Goal: Submit feedback/report problem: Submit feedback/report problem

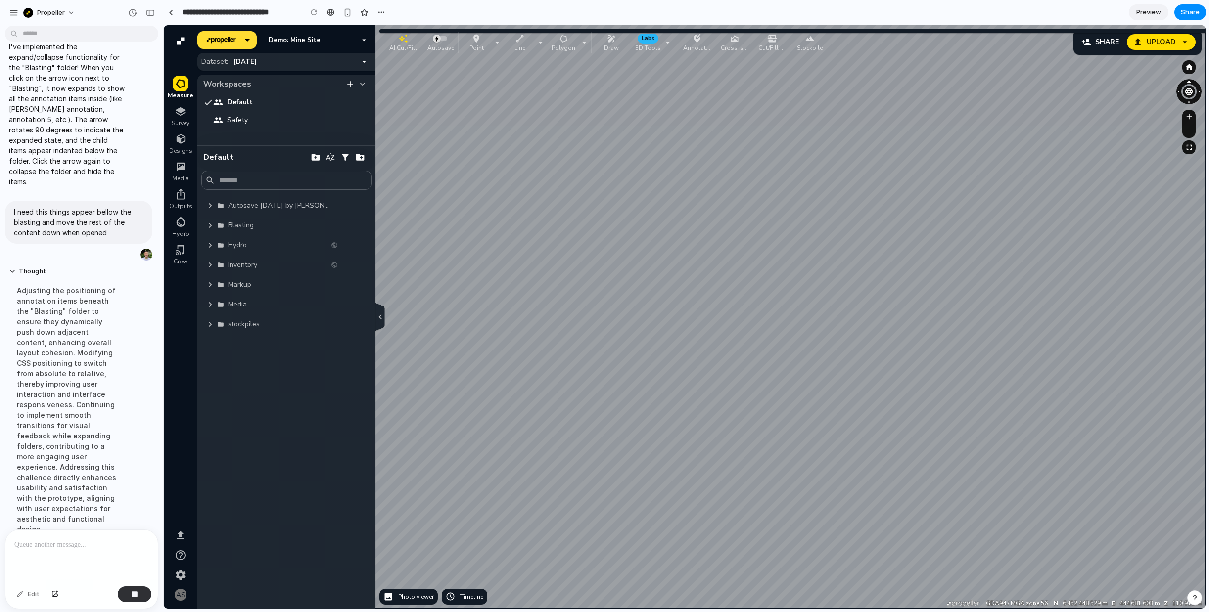
scroll to position [538, 0]
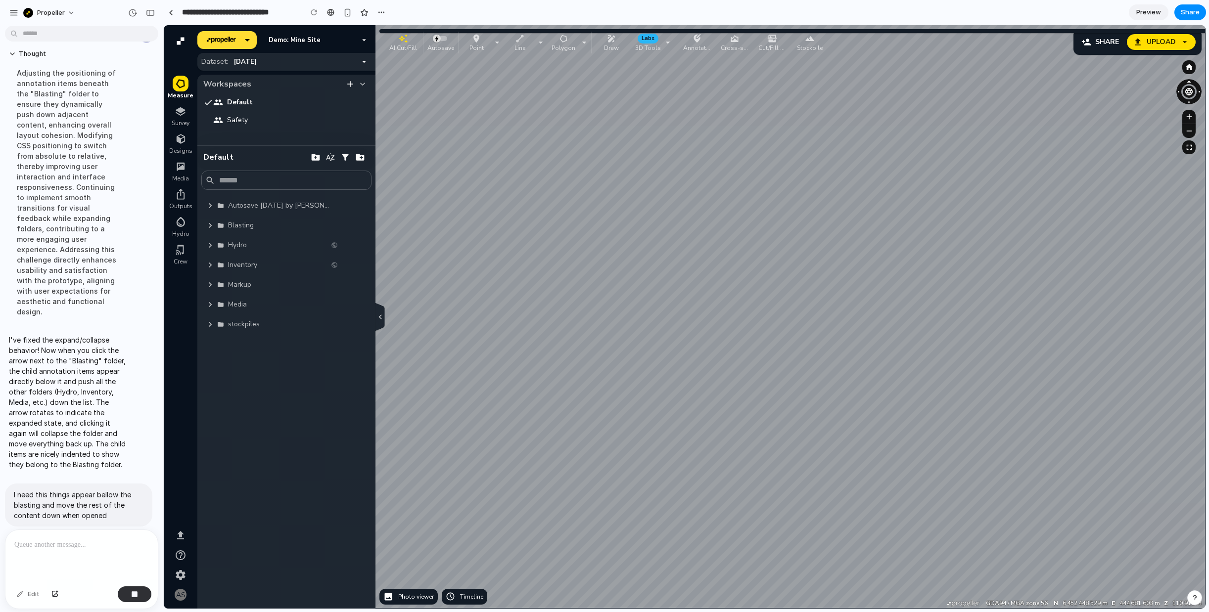
click at [211, 225] on icon "button" at bounding box center [210, 225] width 3 height 5
click at [211, 225] on icon "button" at bounding box center [210, 226] width 10 height 10
click at [82, 490] on p "I need this things appear bellow the blasting and move the rest of the content …" at bounding box center [79, 505] width 130 height 31
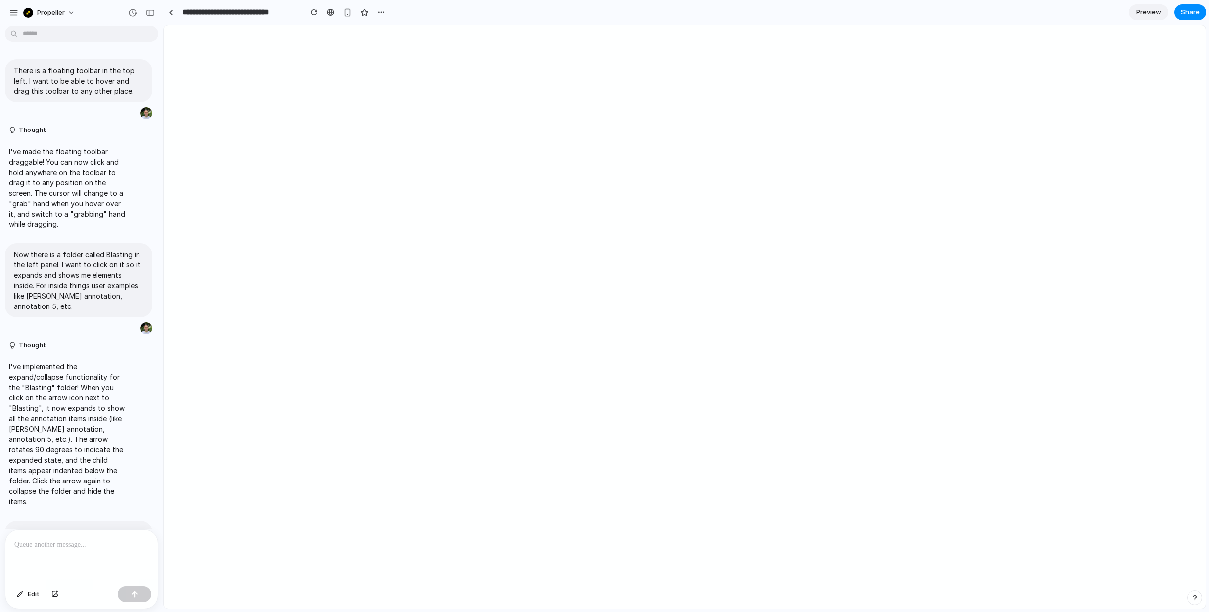
scroll to position [523, 0]
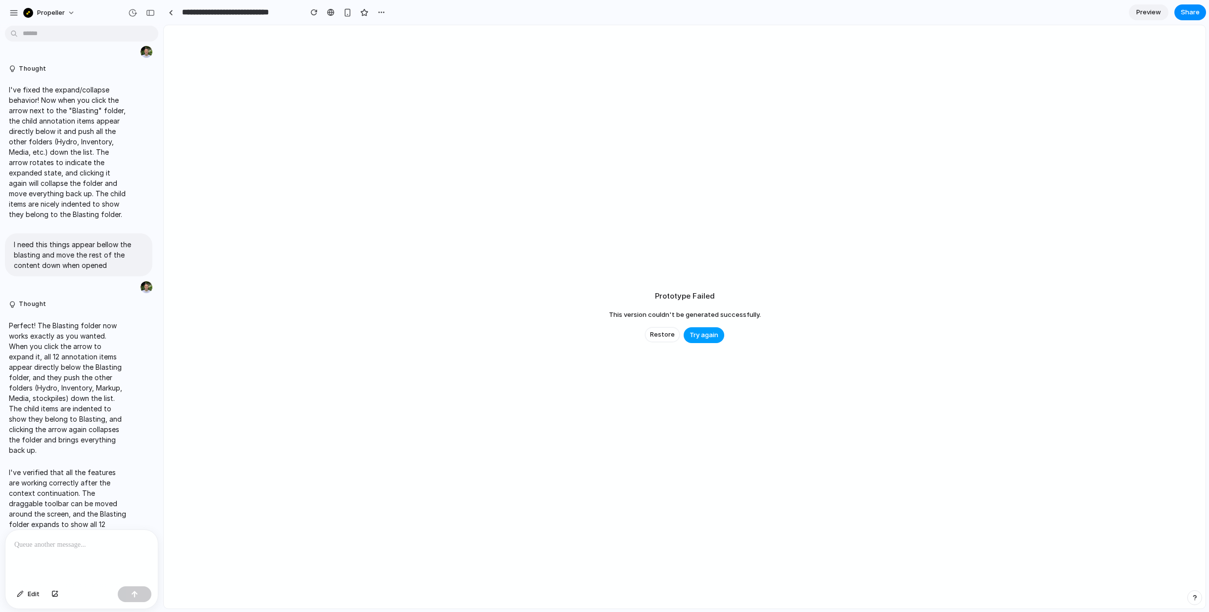
click at [706, 342] on button "Try again" at bounding box center [704, 335] width 41 height 16
click at [706, 337] on span "Try again" at bounding box center [704, 335] width 29 height 10
click at [663, 338] on span "Restore" at bounding box center [662, 335] width 25 height 10
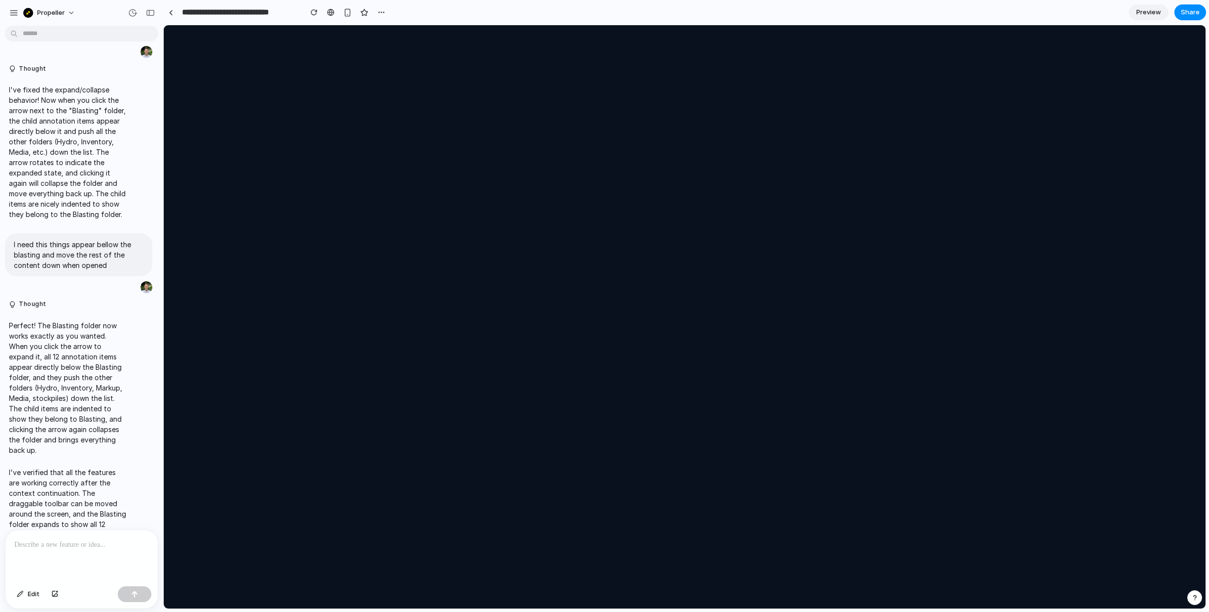
scroll to position [0, 0]
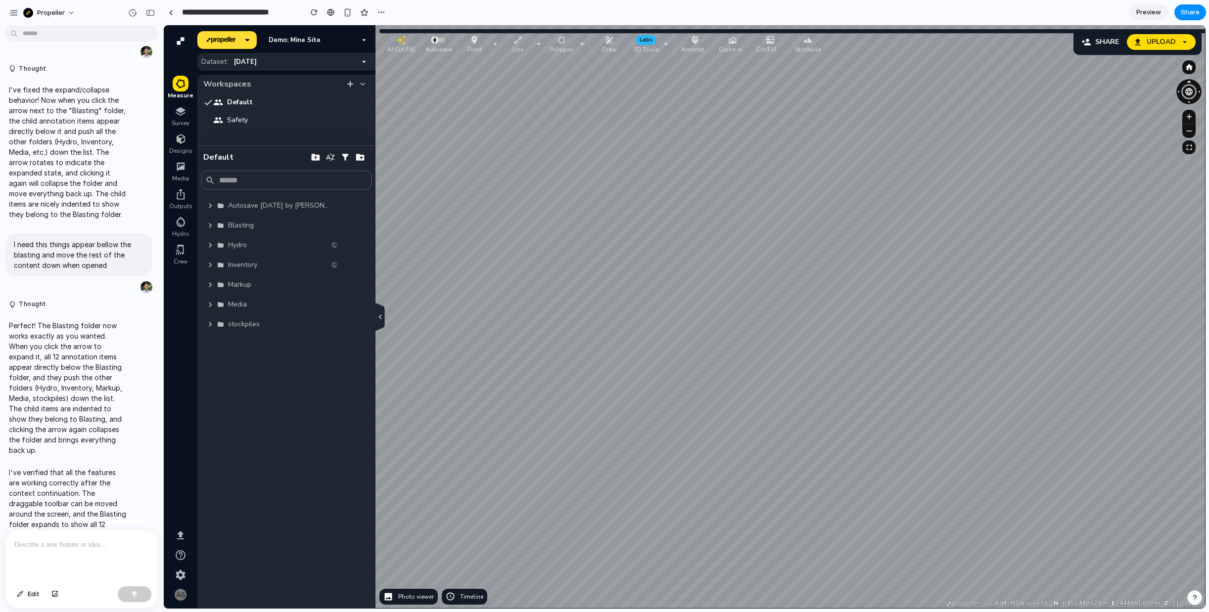
click at [211, 226] on icon "button" at bounding box center [210, 225] width 3 height 5
click at [211, 226] on icon "button" at bounding box center [210, 225] width 5 height 3
click at [211, 226] on icon "button" at bounding box center [210, 225] width 3 height 5
click at [211, 226] on icon "button" at bounding box center [210, 225] width 5 height 3
click at [211, 226] on icon "button" at bounding box center [210, 225] width 3 height 5
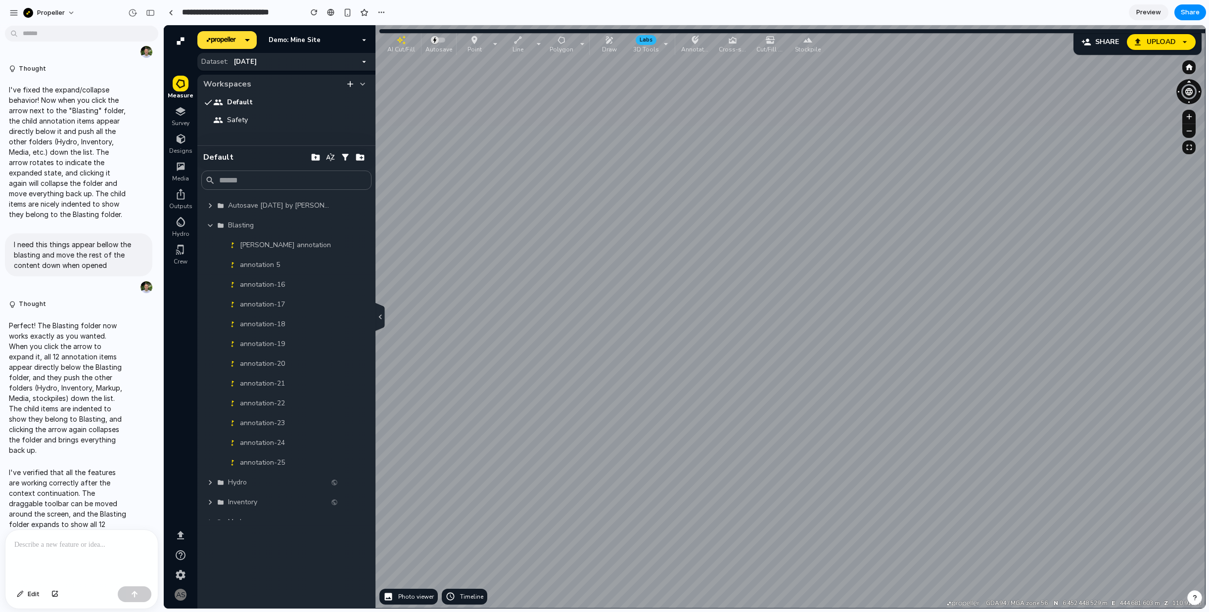
click at [211, 226] on icon "button" at bounding box center [210, 225] width 5 height 3
click at [48, 539] on p at bounding box center [81, 545] width 135 height 12
click at [208, 226] on icon "button" at bounding box center [210, 226] width 10 height 10
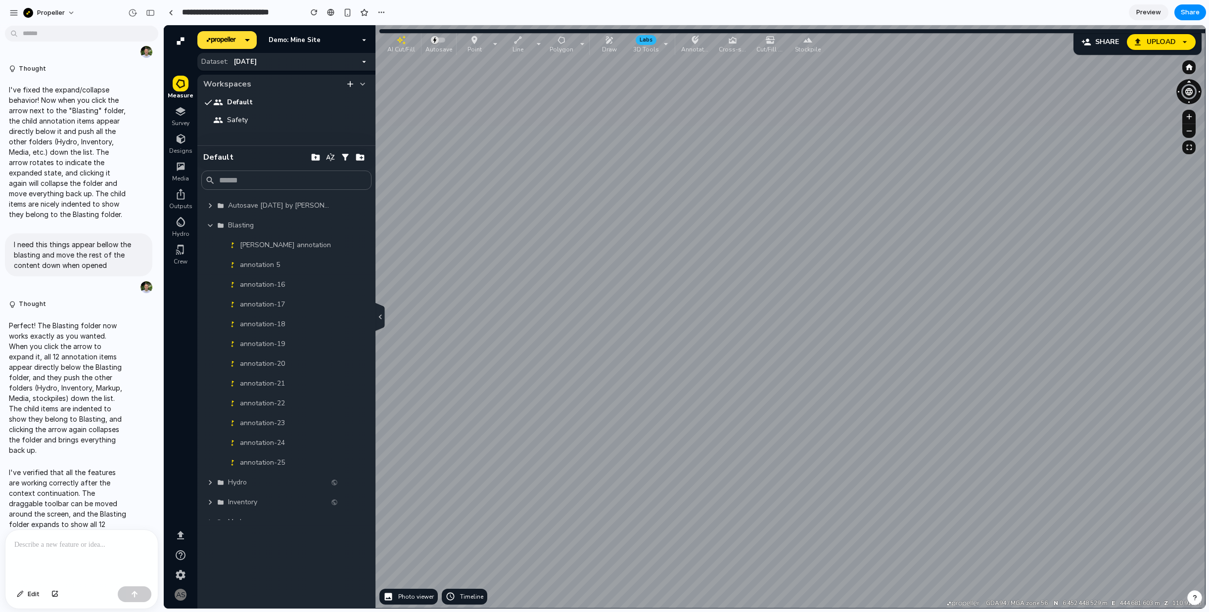
click at [210, 227] on icon "button" at bounding box center [210, 226] width 10 height 10
click at [74, 550] on p at bounding box center [81, 545] width 135 height 12
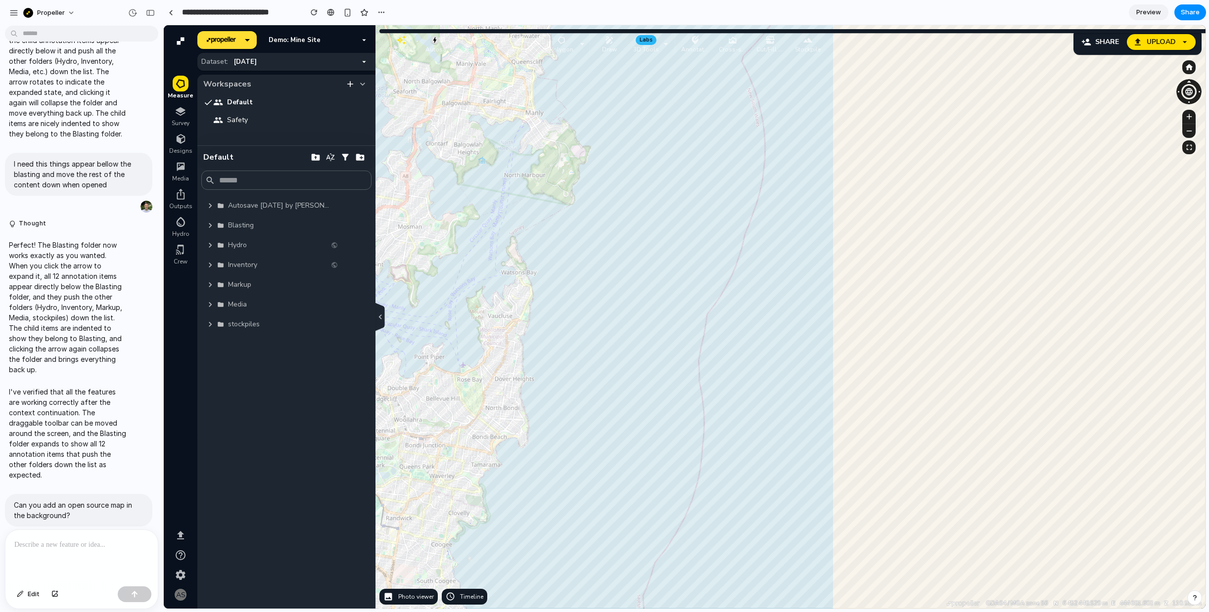
scroll to position [1014, 0]
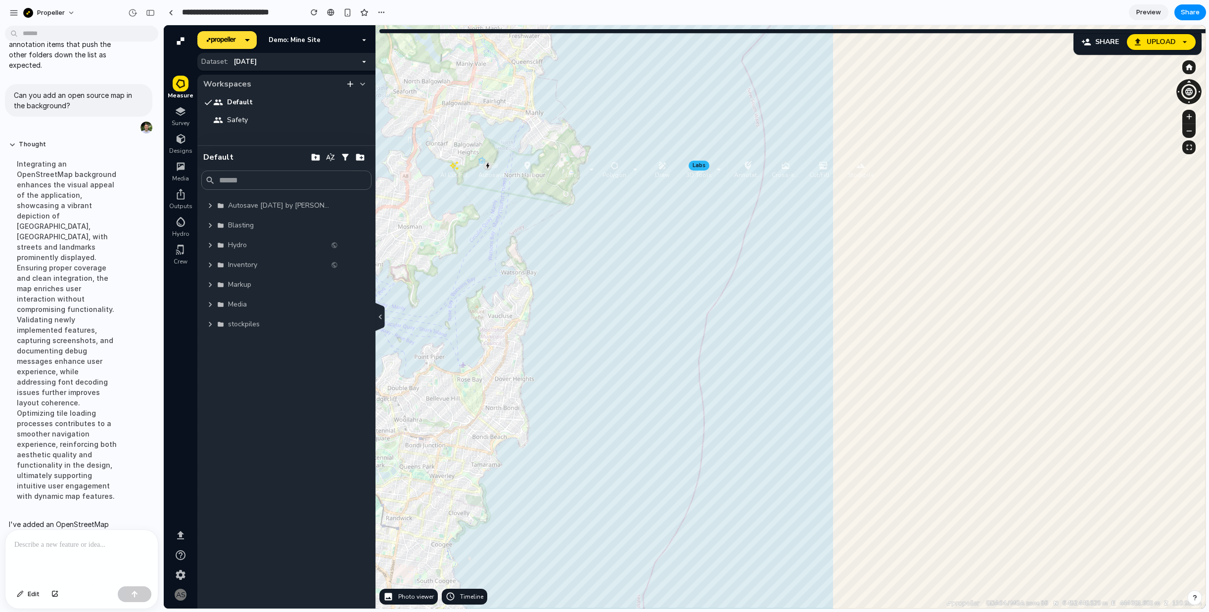
drag, startPoint x: 467, startPoint y: 51, endPoint x: 520, endPoint y: 182, distance: 140.9
click at [520, 179] on p "Point" at bounding box center [527, 175] width 24 height 8
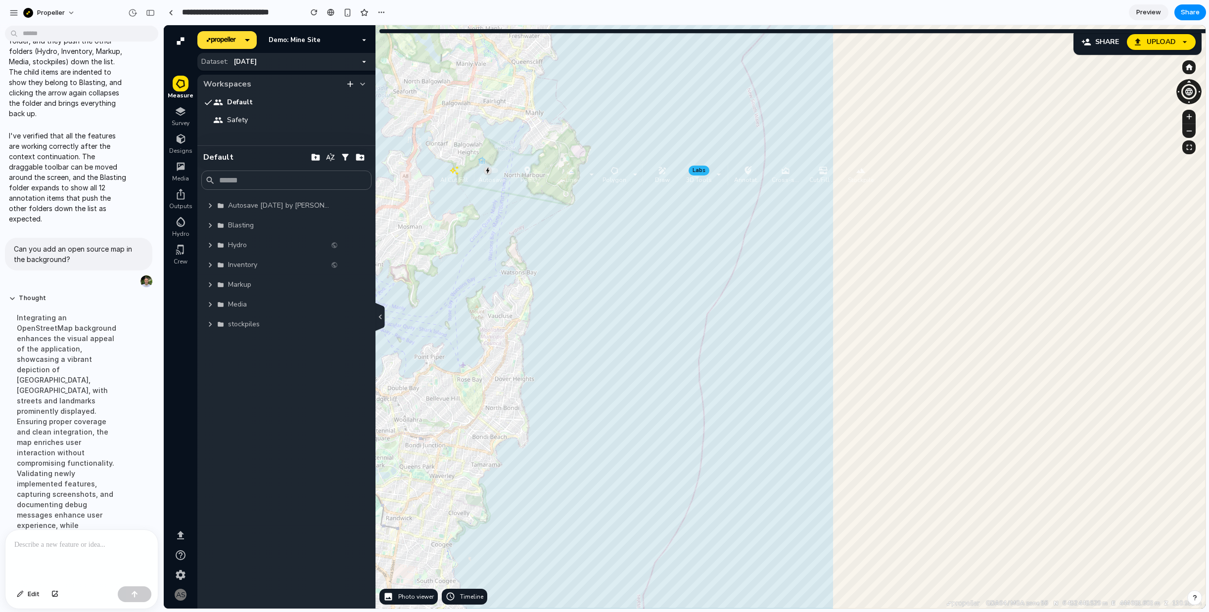
scroll to position [853, 0]
click at [132, 251] on p "Can you add an open source map in the background?" at bounding box center [79, 261] width 130 height 21
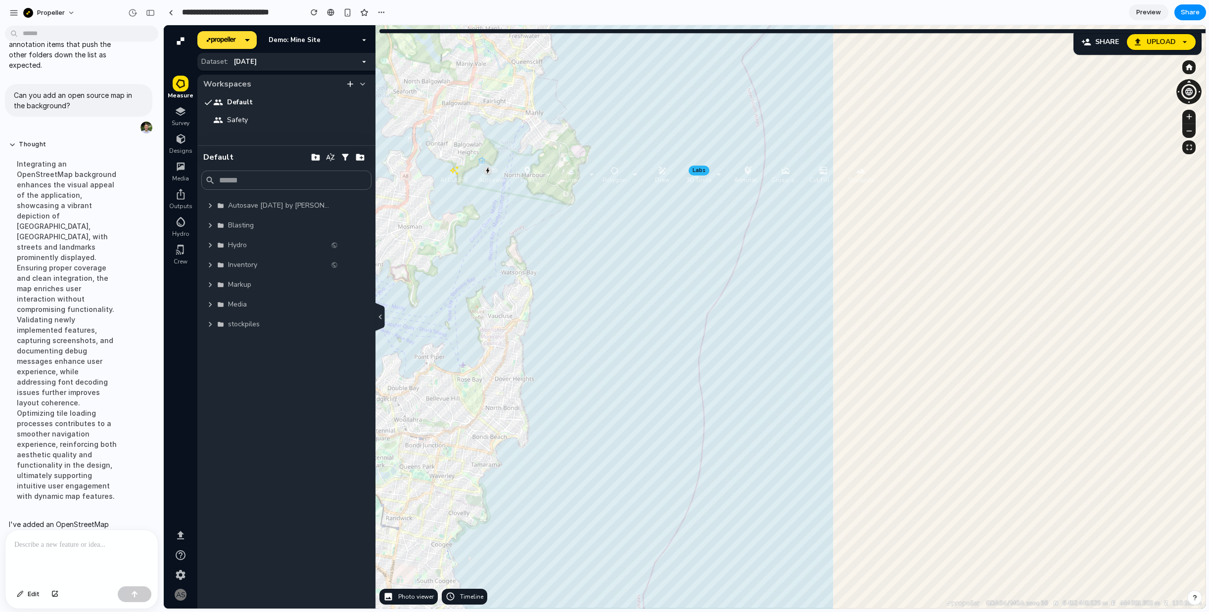
click at [64, 544] on p at bounding box center [81, 545] width 135 height 12
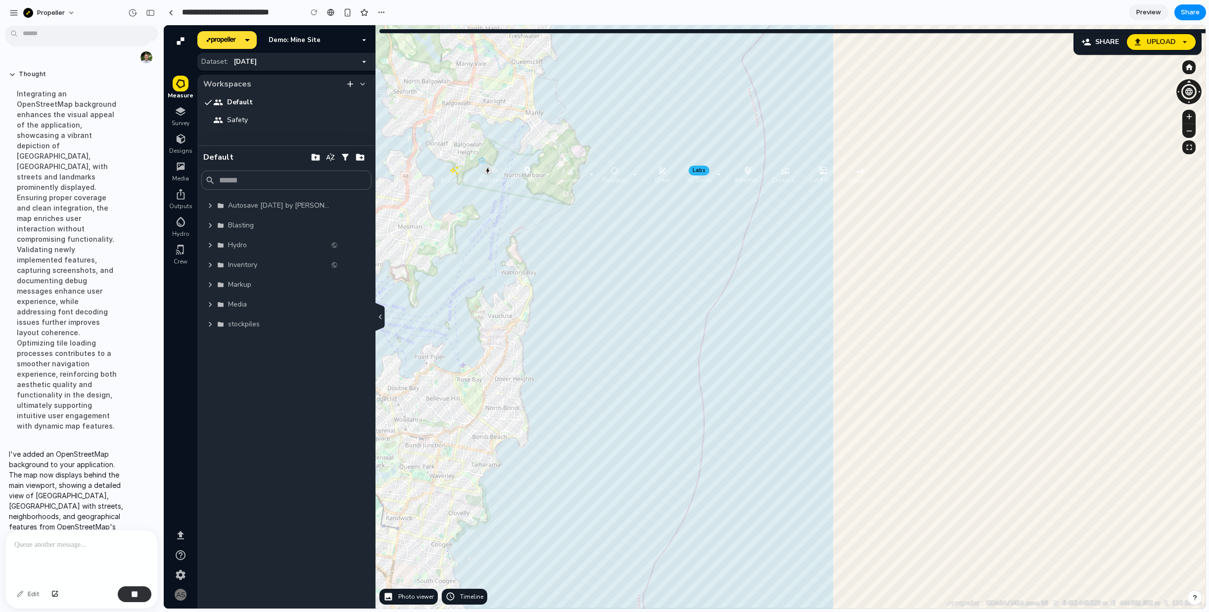
drag, startPoint x: 100, startPoint y: 471, endPoint x: 77, endPoint y: 468, distance: 23.9
click at [90, 562] on p "revert latest changes" at bounding box center [108, 567] width 70 height 10
click at [134, 556] on div "revert latest changes" at bounding box center [108, 567] width 88 height 22
click at [1064, 81] on div "Data provided by: × propellerAero CESIUM Data attribution GDA94 / MGA zone 56 N…" at bounding box center [701, 317] width 1008 height 584
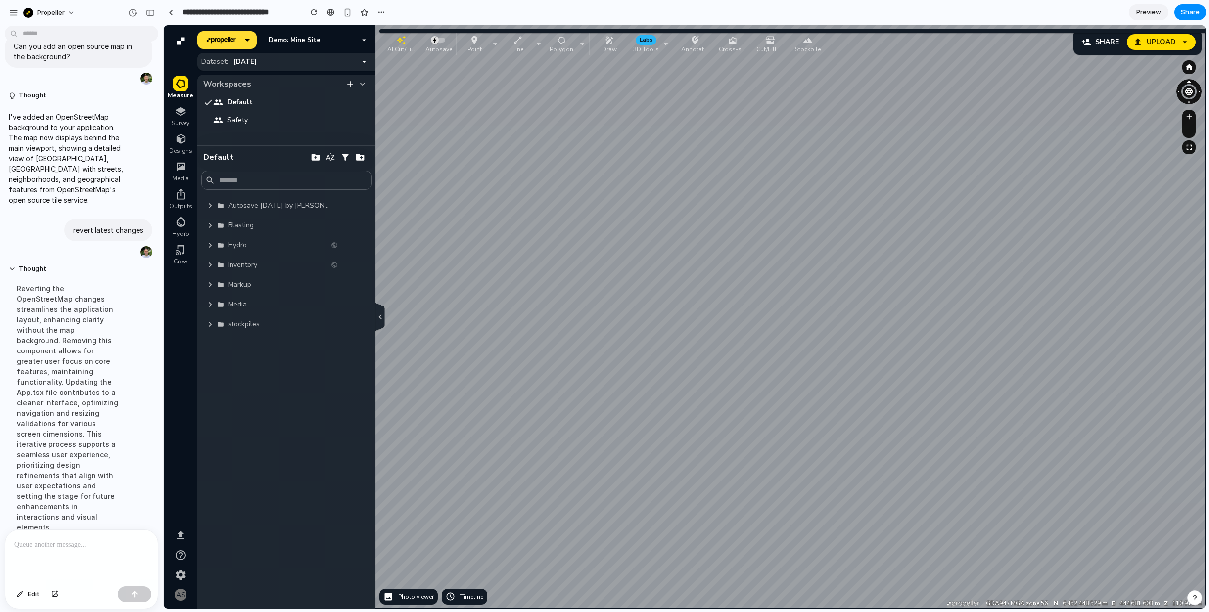
scroll to position [0, 0]
drag, startPoint x: 392, startPoint y: 45, endPoint x: 410, endPoint y: 51, distance: 18.9
click at [410, 51] on p "AI Cut/Fill" at bounding box center [419, 55] width 28 height 8
click at [208, 223] on icon "button" at bounding box center [210, 226] width 10 height 10
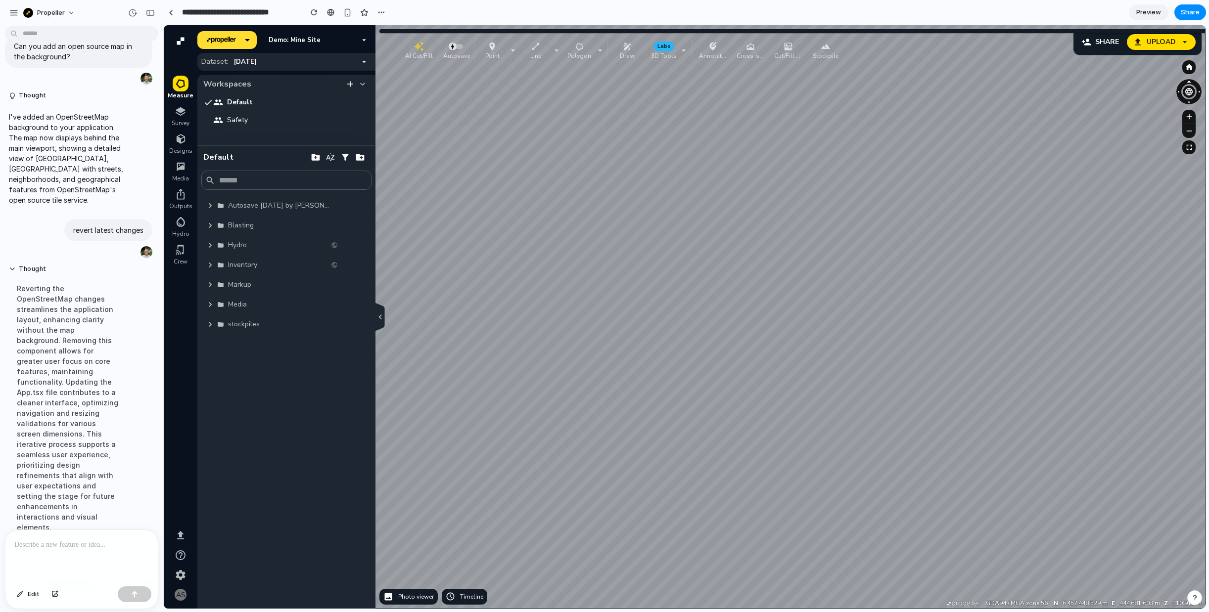
click at [207, 248] on icon "button" at bounding box center [210, 245] width 10 height 10
click at [214, 231] on div at bounding box center [209, 226] width 16 height 14
click at [206, 228] on icon "button" at bounding box center [210, 226] width 10 height 10
click at [50, 545] on p at bounding box center [81, 545] width 135 height 12
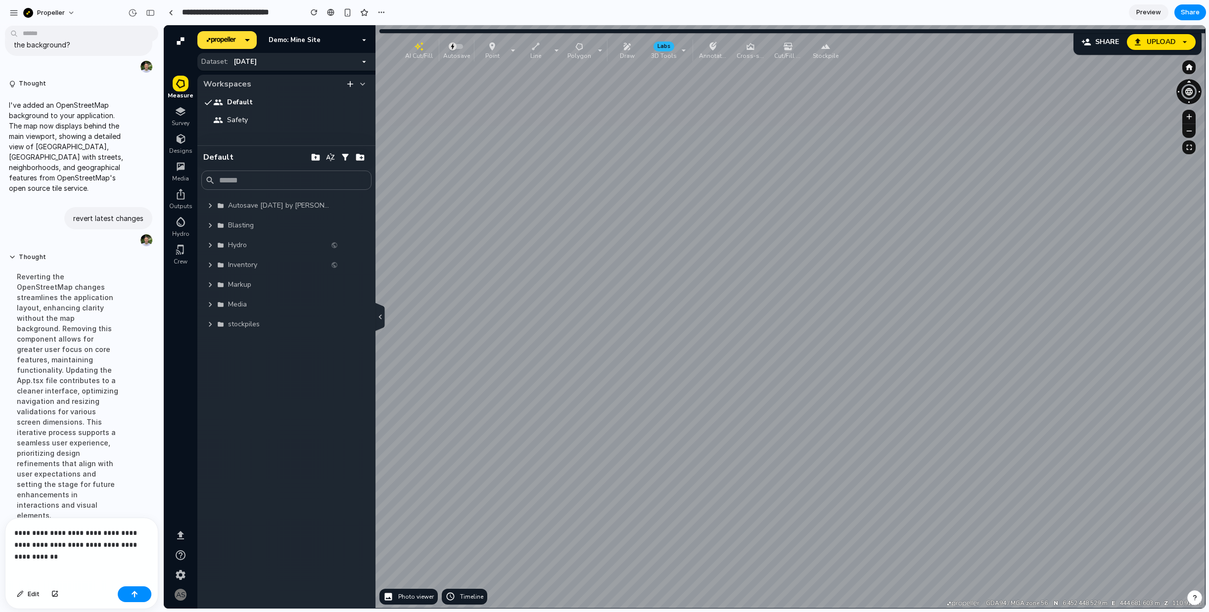
scroll to position [1086, 0]
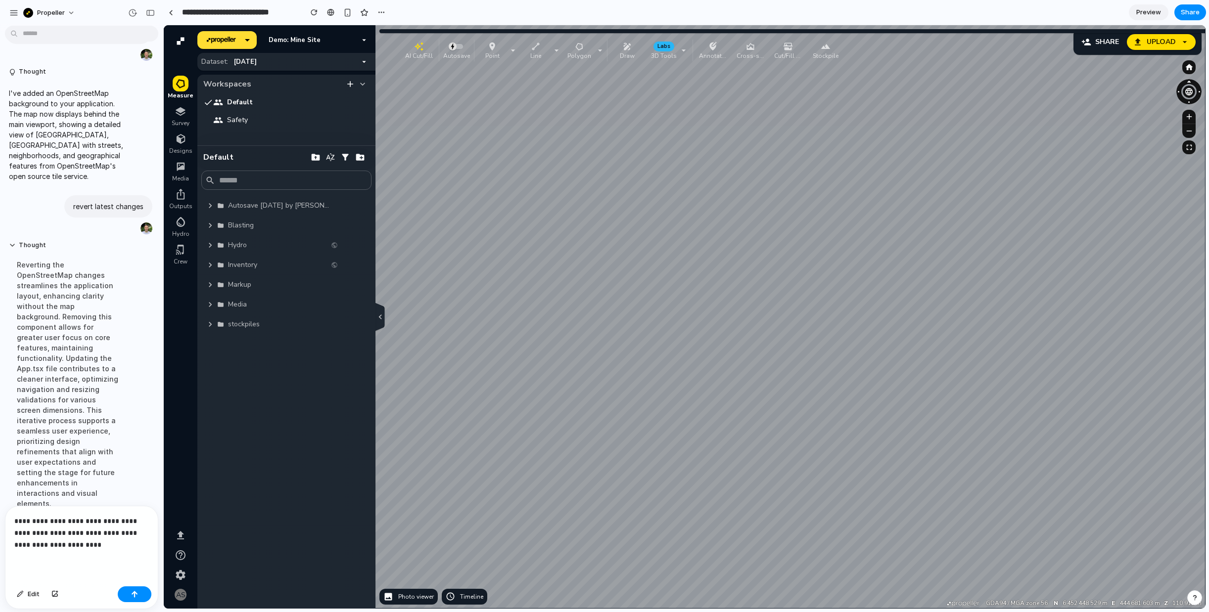
click at [18, 545] on p "**********" at bounding box center [81, 533] width 135 height 36
click at [79, 544] on p "**********" at bounding box center [81, 533] width 135 height 36
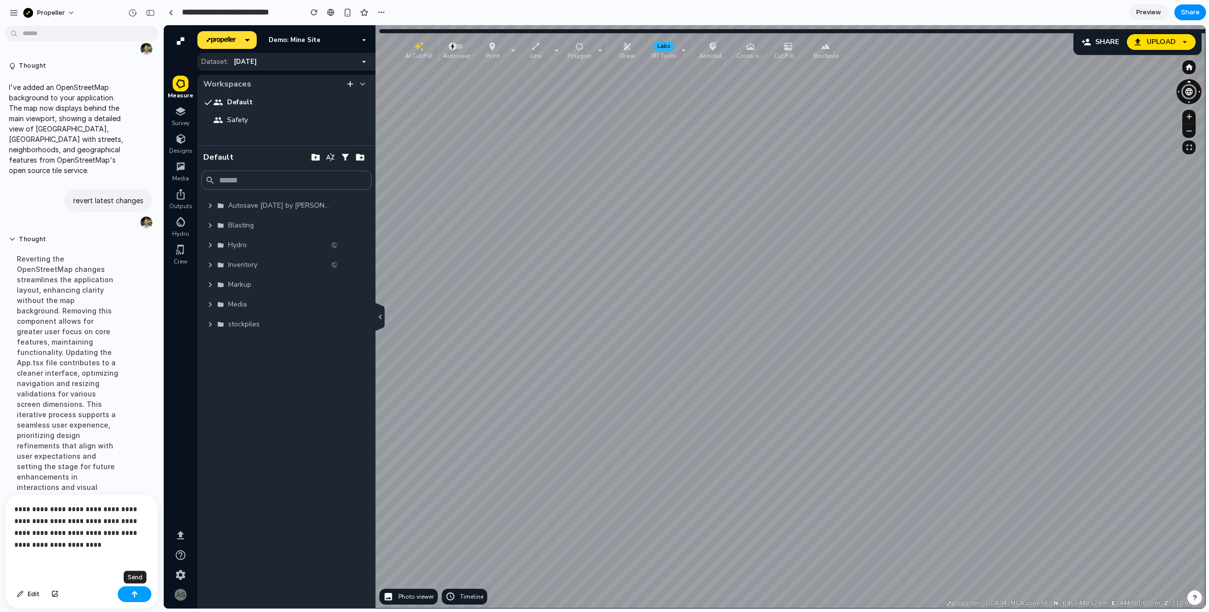
click at [135, 595] on div "button" at bounding box center [134, 594] width 7 height 7
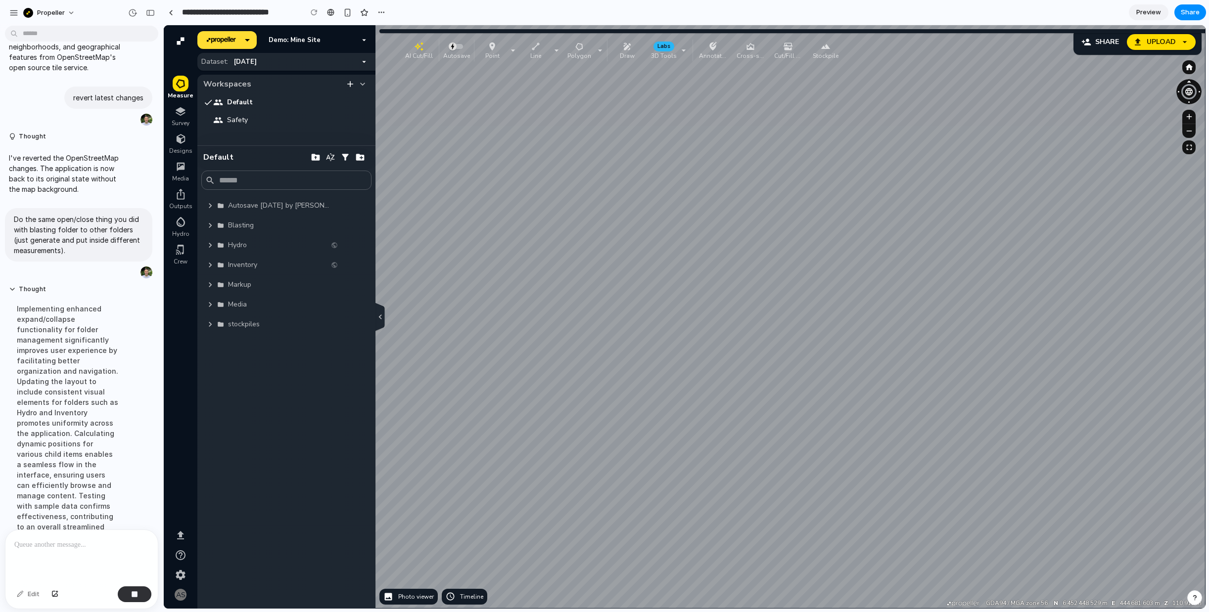
scroll to position [1204, 0]
